Goal: Answer question/provide support: Share knowledge or assist other users

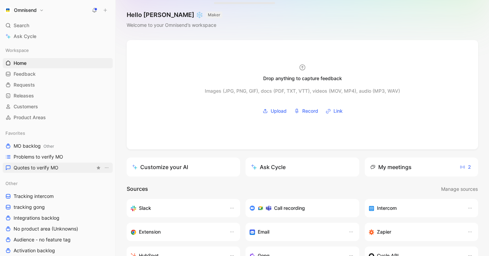
click at [58, 167] on span "Quotes to verify MO" at bounding box center [36, 167] width 45 height 7
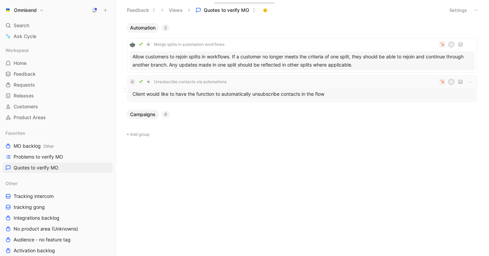
click at [341, 81] on div "C Unsubscribe contacts via automations D" at bounding box center [302, 82] width 345 height 8
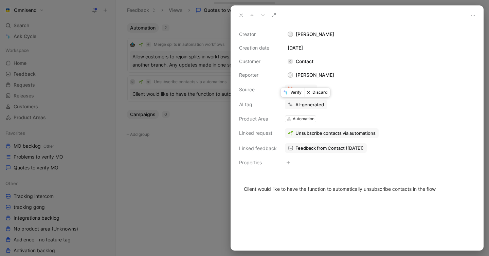
click at [293, 93] on button "Verify" at bounding box center [292, 93] width 23 height 10
click at [199, 157] on div at bounding box center [244, 128] width 489 height 256
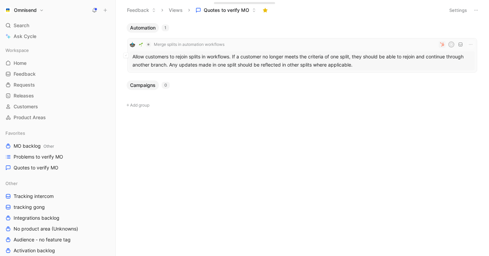
click at [375, 63] on div "Allow customers to rejoin splits in workflows. If a customer no longer meets th…" at bounding box center [302, 60] width 345 height 19
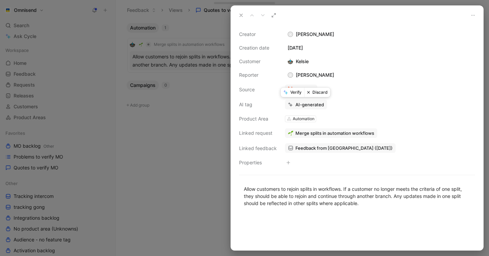
click at [292, 94] on button "Verify" at bounding box center [292, 93] width 23 height 10
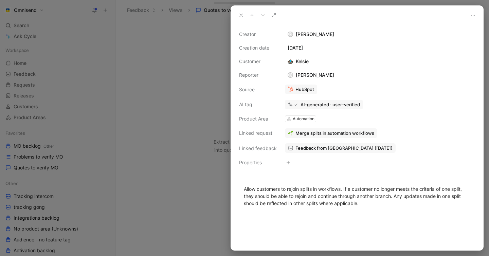
click at [183, 119] on div at bounding box center [244, 128] width 489 height 256
